Goal: Information Seeking & Learning: Learn about a topic

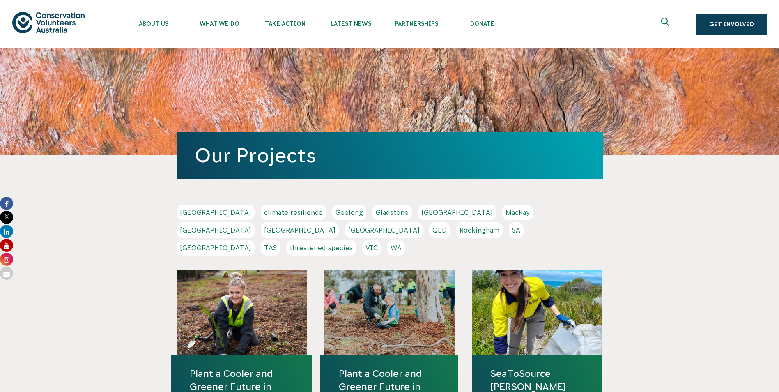
scroll to position [33, 0]
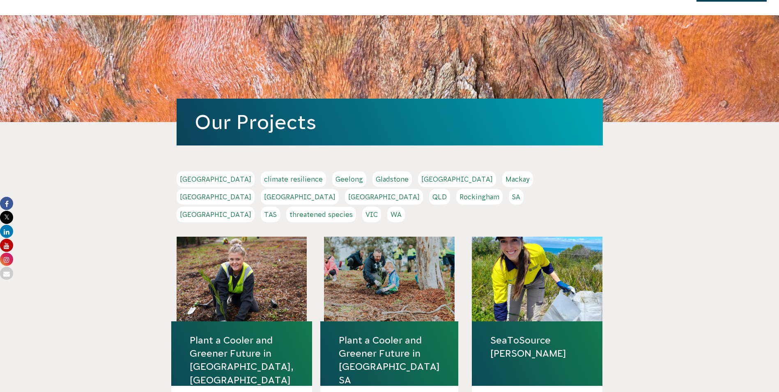
click at [254, 189] on link "Melbourne" at bounding box center [215, 197] width 78 height 16
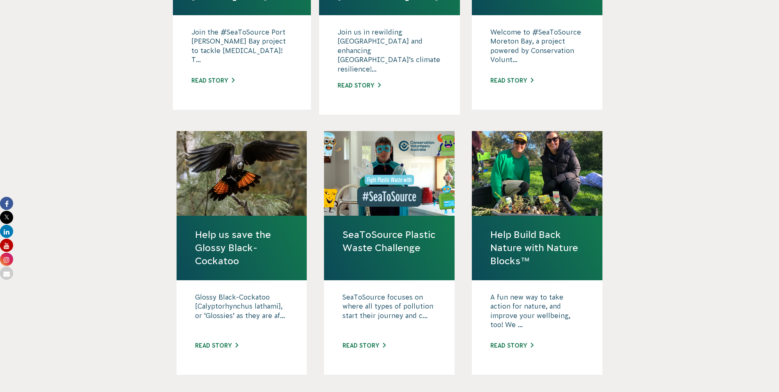
scroll to position [664, 0]
click at [380, 341] on link "Read story" at bounding box center [363, 344] width 43 height 7
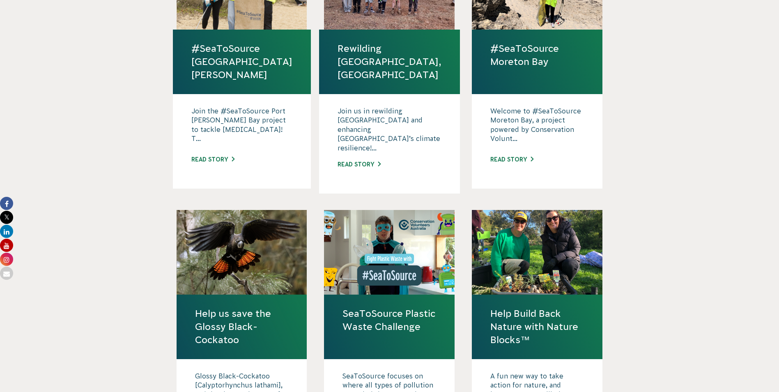
scroll to position [584, 0]
click at [584, 295] on h4 "Help Build Back Nature with Nature Blocks™" at bounding box center [537, 327] width 131 height 64
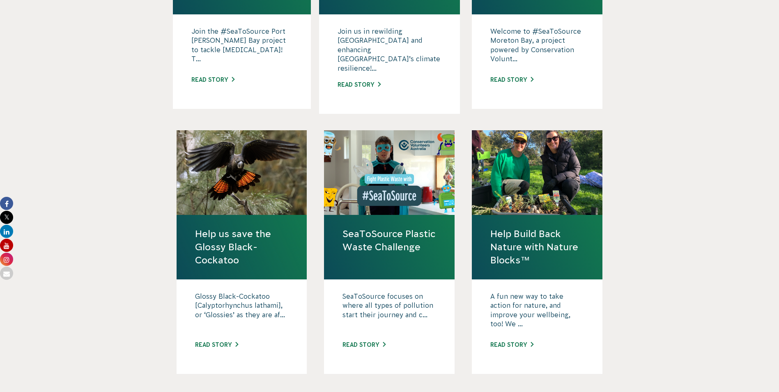
scroll to position [664, 0]
click at [521, 341] on link "Read story" at bounding box center [511, 344] width 43 height 7
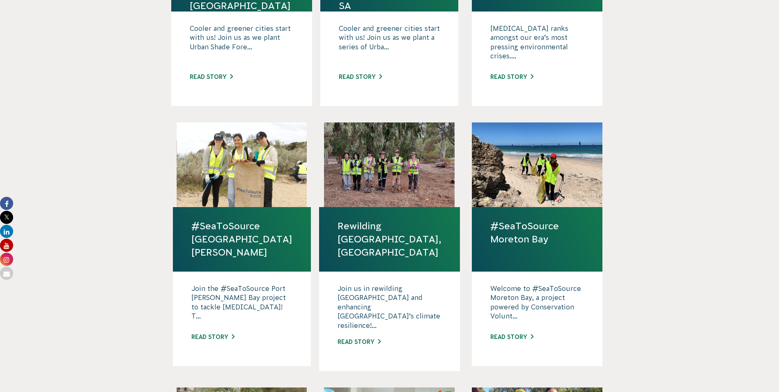
scroll to position [0, 0]
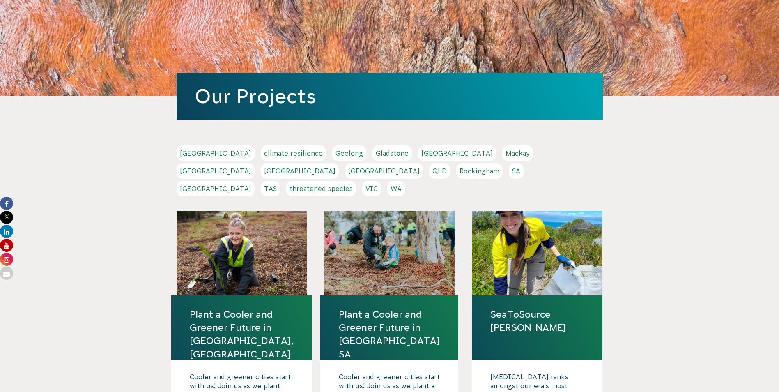
scroll to position [64, 0]
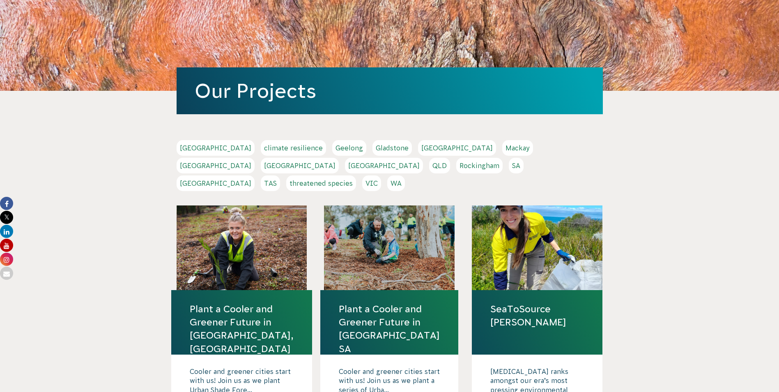
click at [381, 175] on link "VIC" at bounding box center [371, 183] width 19 height 16
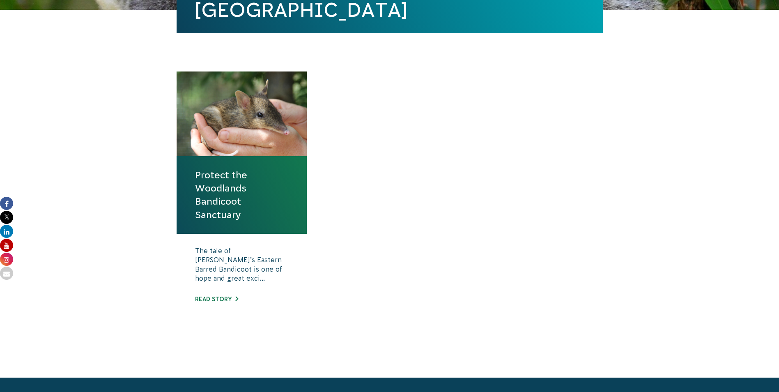
scroll to position [234, 0]
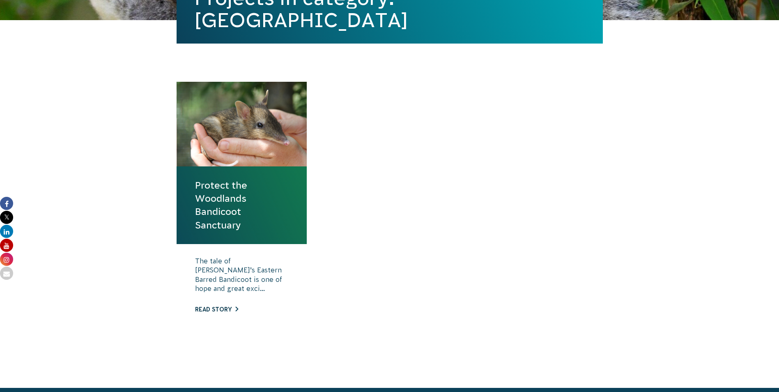
click at [215, 307] on link "Read story" at bounding box center [216, 309] width 43 height 7
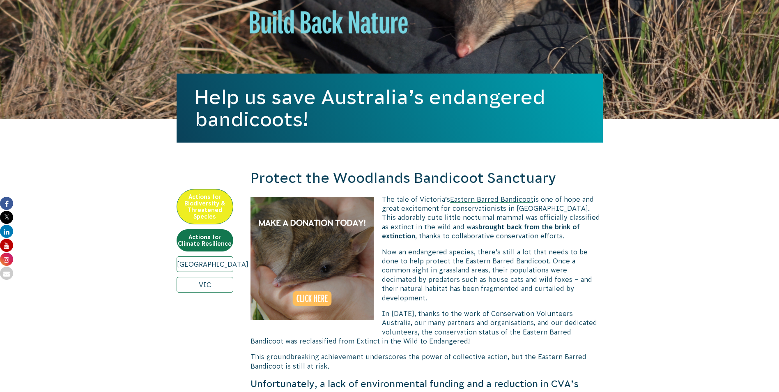
scroll to position [135, 0]
click at [205, 270] on link "[GEOGRAPHIC_DATA]" at bounding box center [204, 264] width 57 height 16
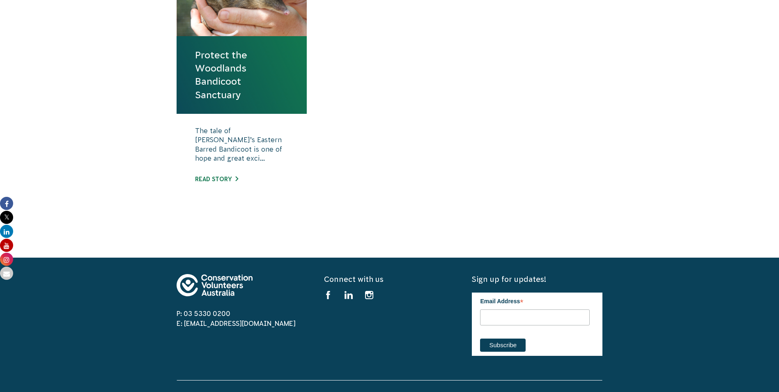
scroll to position [364, 0]
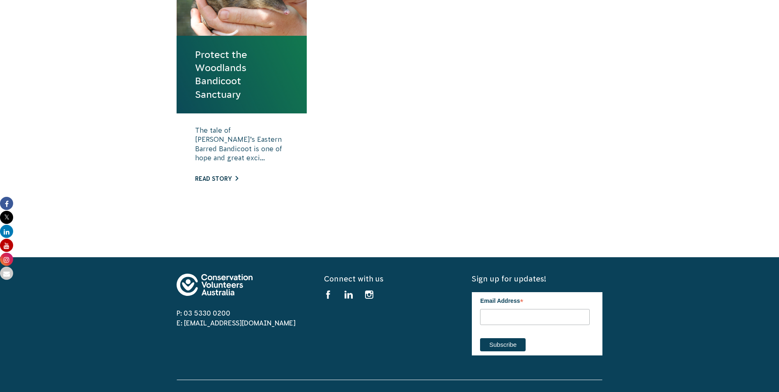
click at [208, 179] on link "Read story" at bounding box center [216, 178] width 43 height 7
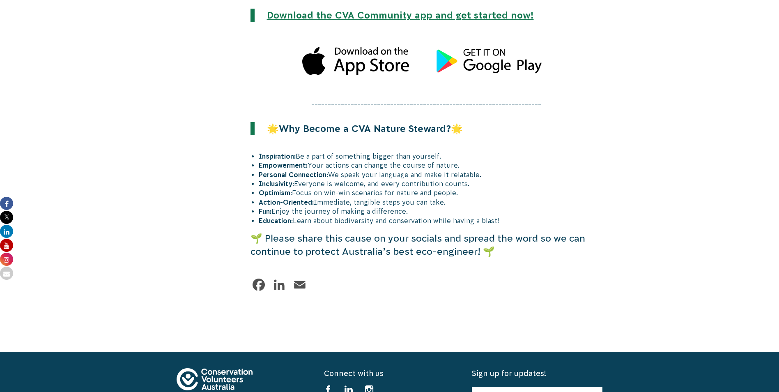
scroll to position [2136, 0]
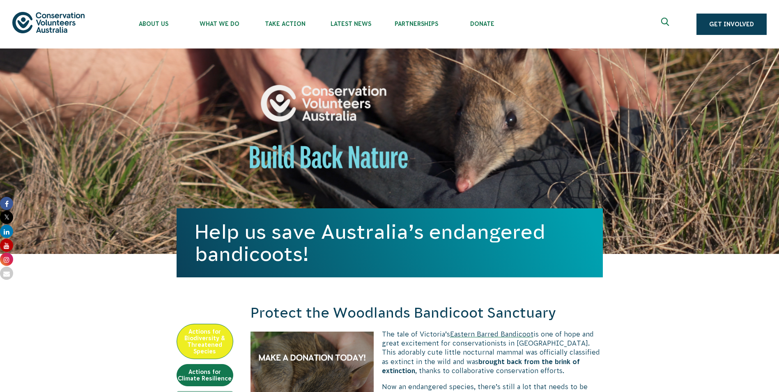
scroll to position [135, 0]
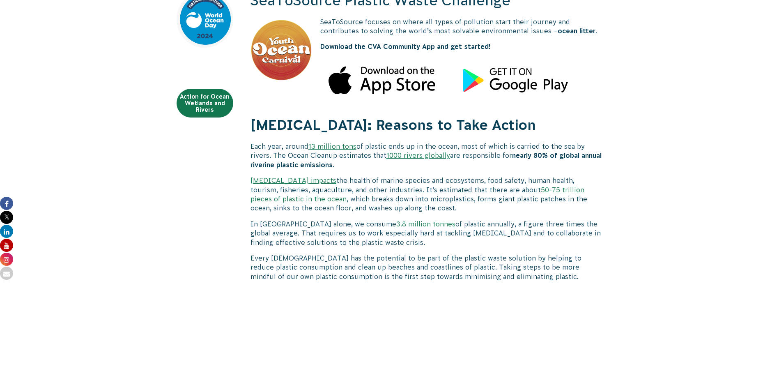
scroll to position [311, 0]
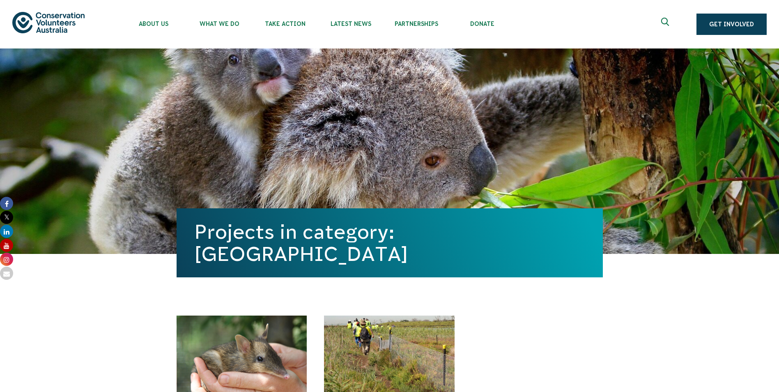
scroll to position [289, 0]
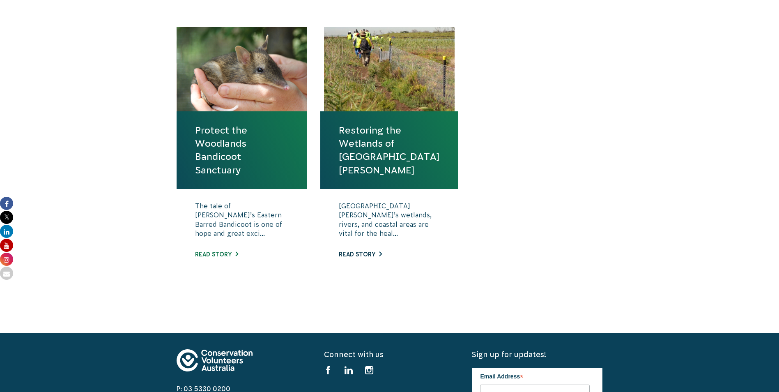
click at [362, 252] on link "Read story" at bounding box center [360, 254] width 43 height 7
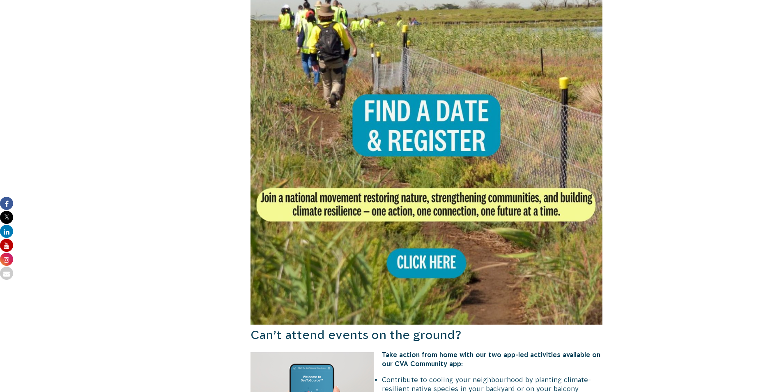
scroll to position [559, 0]
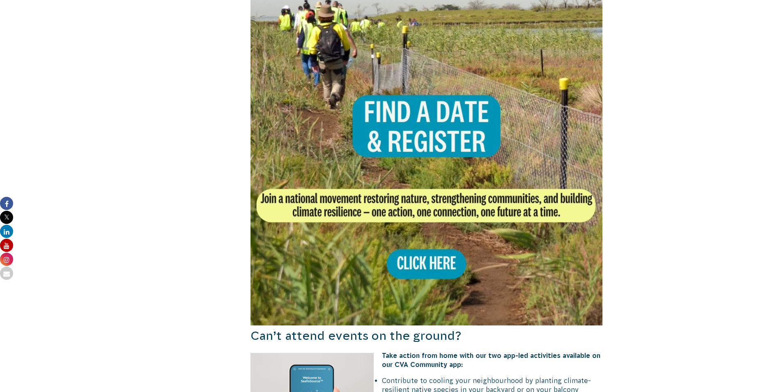
click at [420, 110] on img at bounding box center [426, 149] width 352 height 352
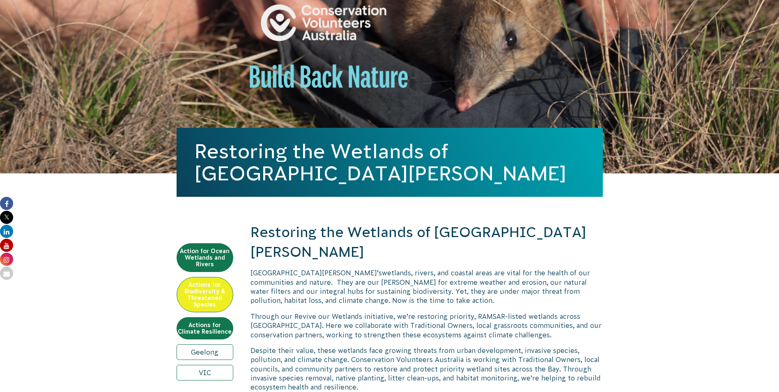
scroll to position [0, 0]
